Goal: Check status: Check status

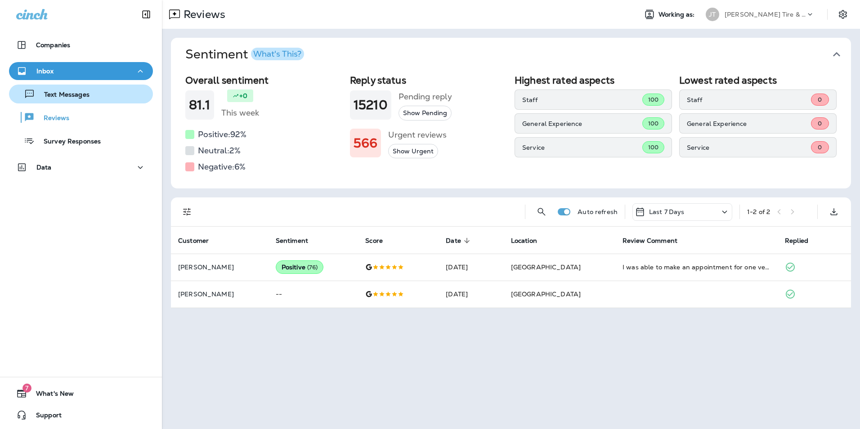
click at [64, 99] on div "Text Messages" at bounding box center [51, 94] width 77 height 14
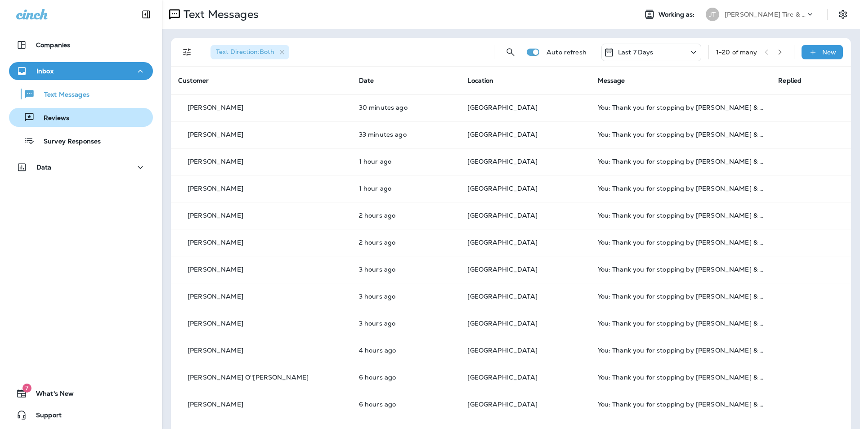
click at [73, 116] on div "Reviews" at bounding box center [81, 118] width 137 height 14
